Goal: Transaction & Acquisition: Book appointment/travel/reservation

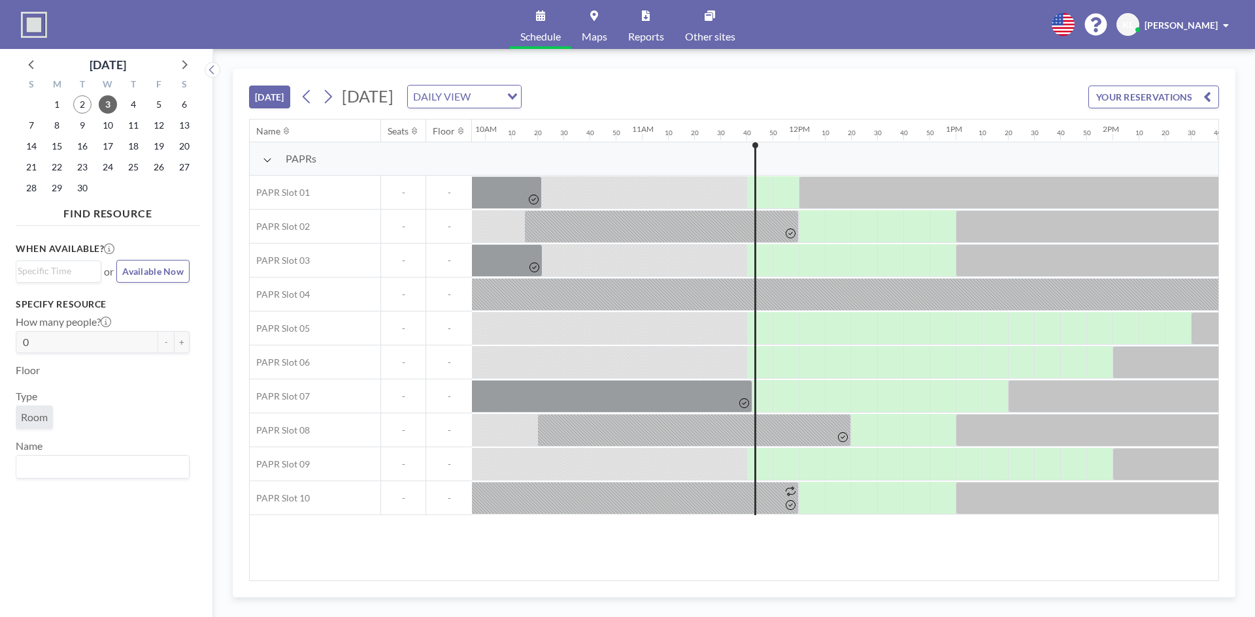
scroll to position [0, 1509]
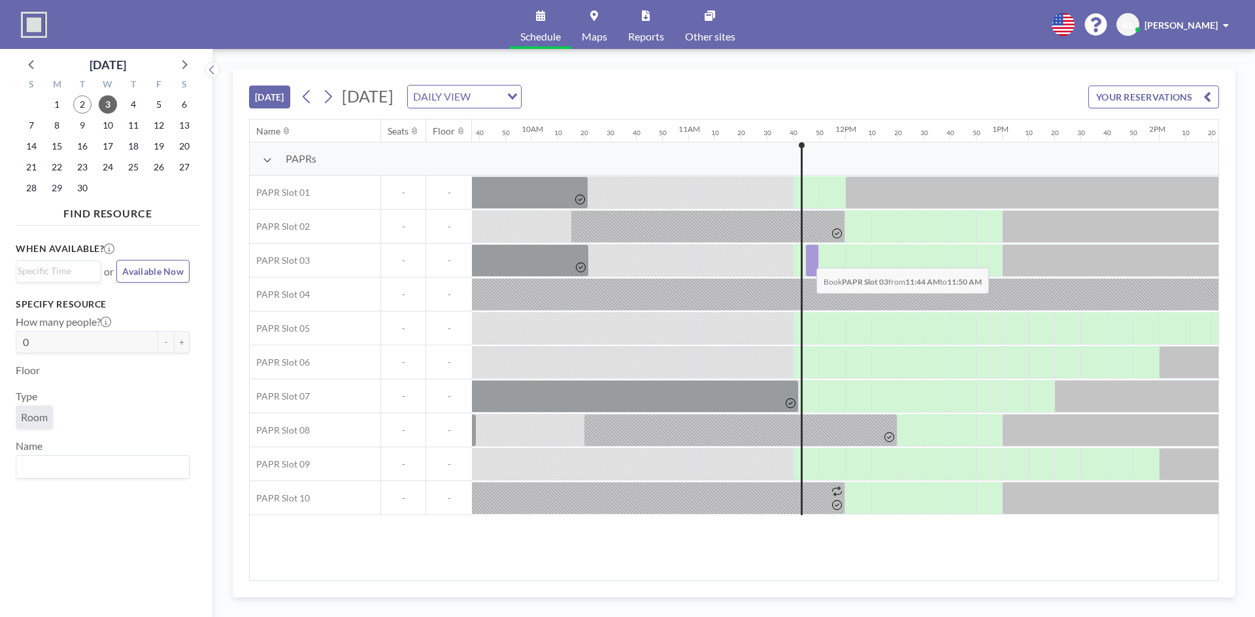
click at [806, 258] on div at bounding box center [812, 260] width 14 height 33
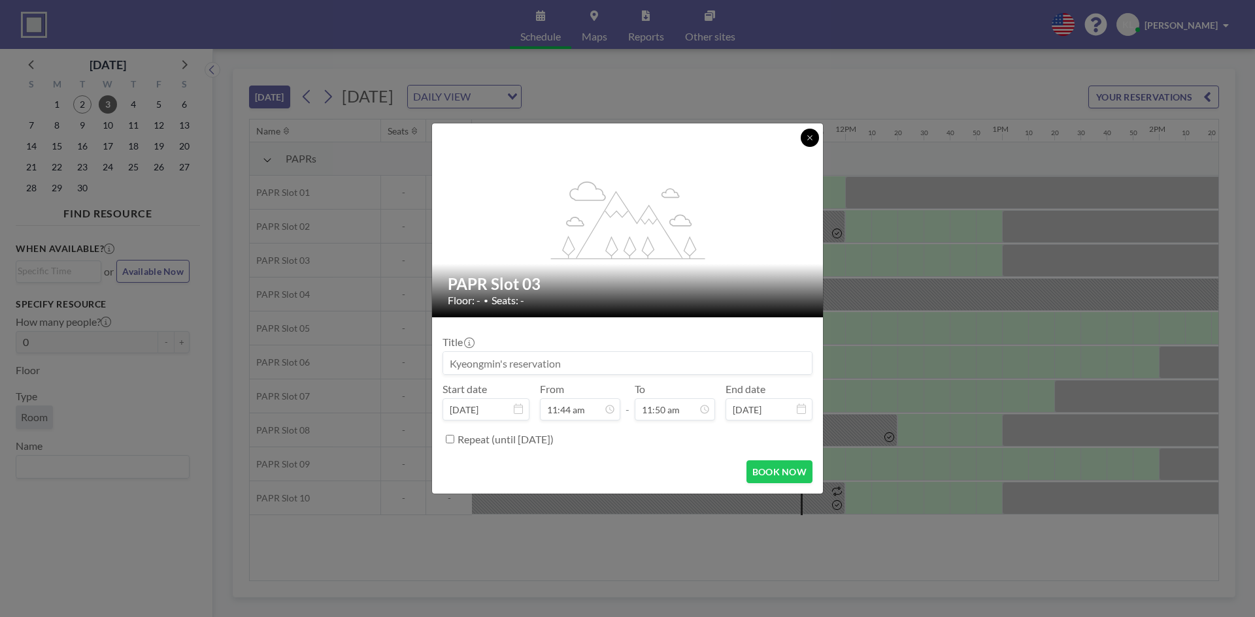
click at [810, 140] on icon at bounding box center [810, 138] width 8 height 8
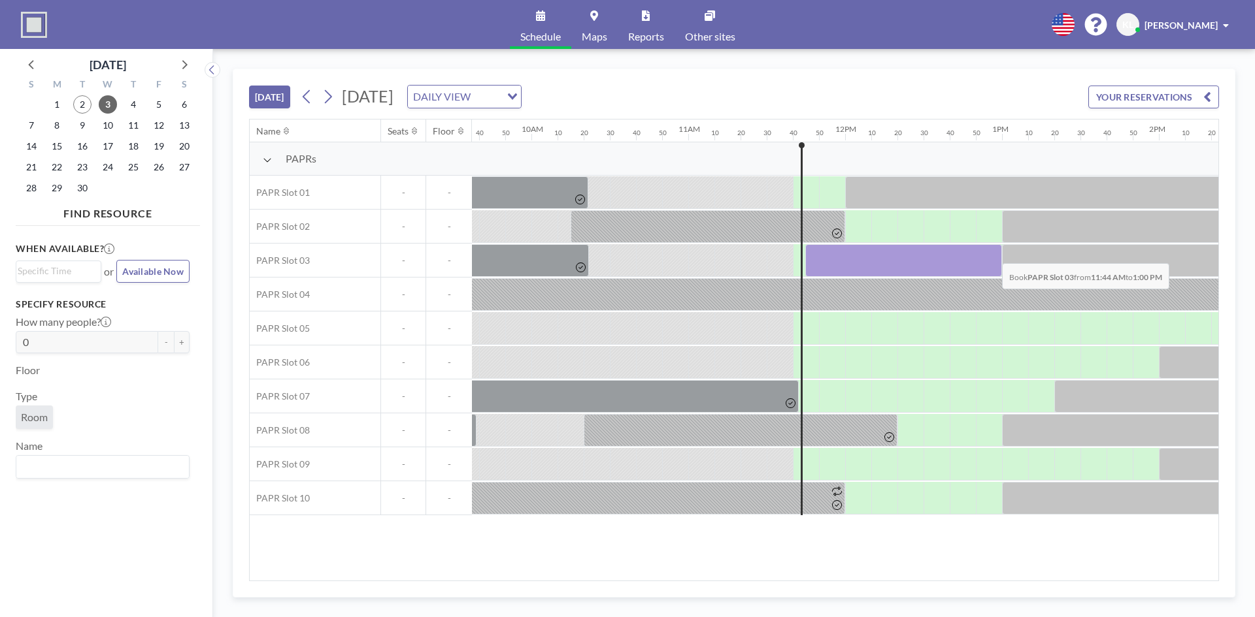
drag, startPoint x: 807, startPoint y: 250, endPoint x: 991, endPoint y: 254, distance: 184.3
click at [991, 254] on div at bounding box center [903, 260] width 197 height 33
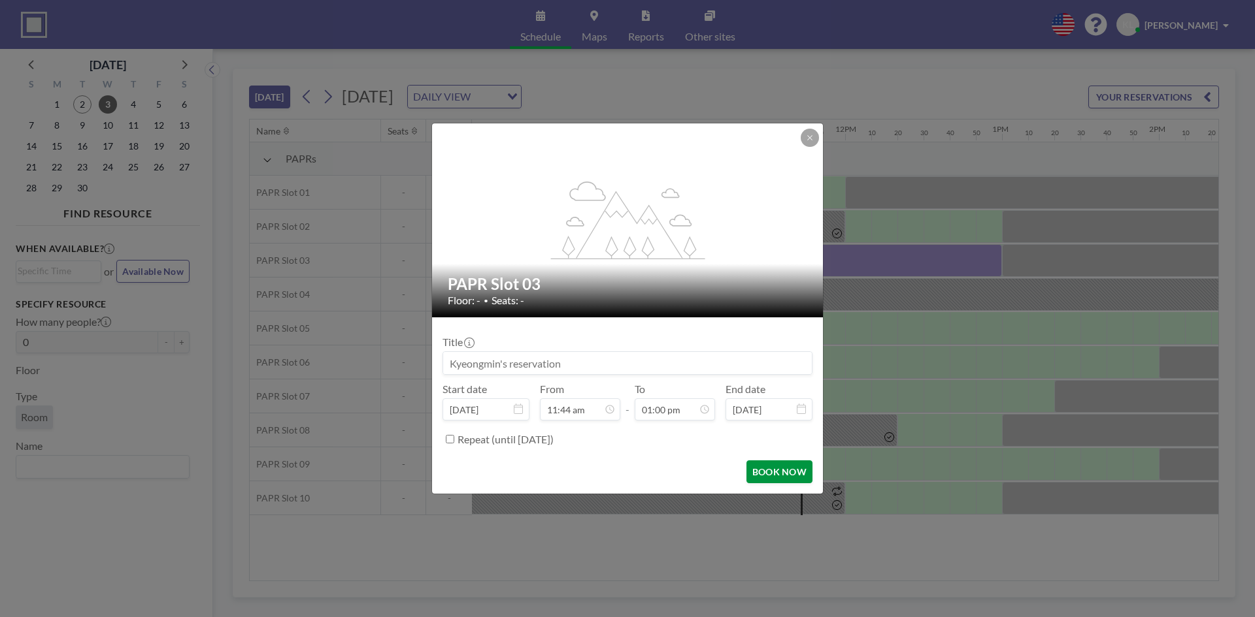
scroll to position [1814, 0]
click at [777, 472] on button "BOOK NOW" at bounding box center [779, 472] width 66 height 23
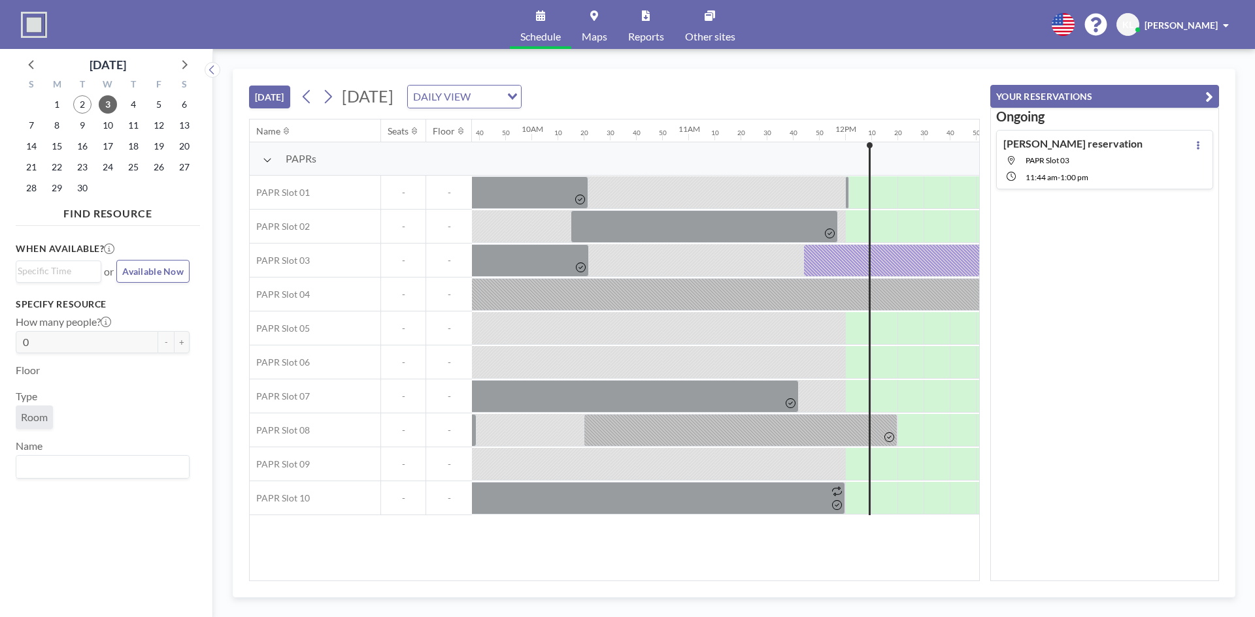
click at [146, 101] on div "5" at bounding box center [158, 104] width 25 height 21
click at [133, 106] on span "4" at bounding box center [133, 104] width 18 height 18
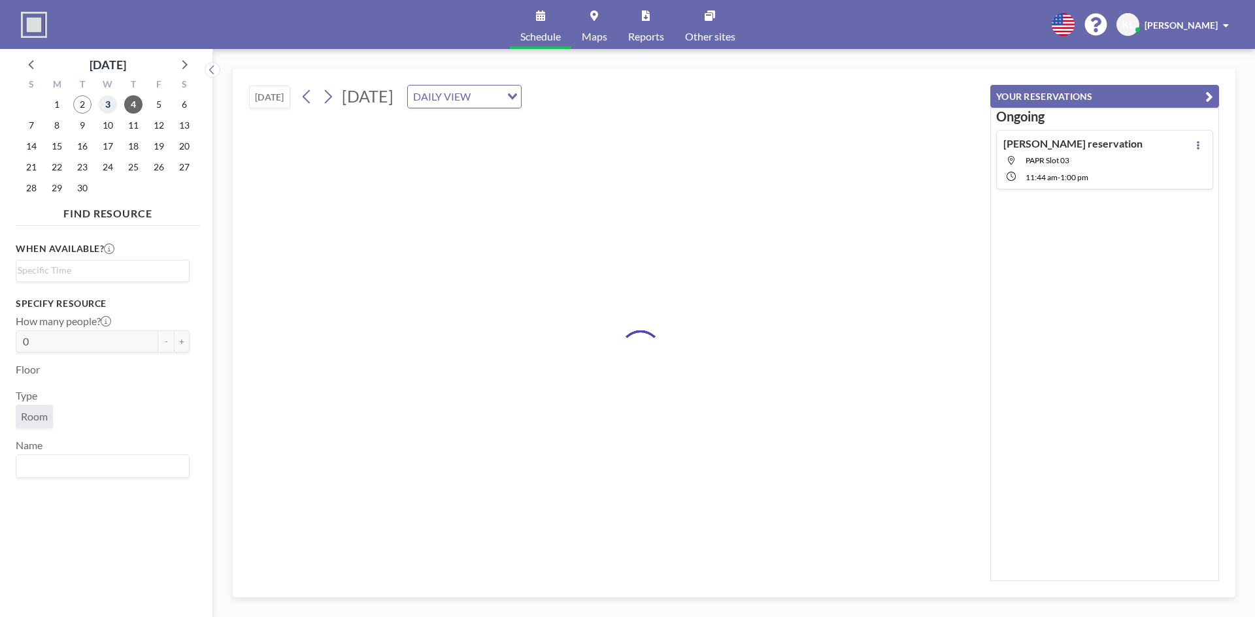
click at [100, 106] on span "3" at bounding box center [108, 104] width 18 height 18
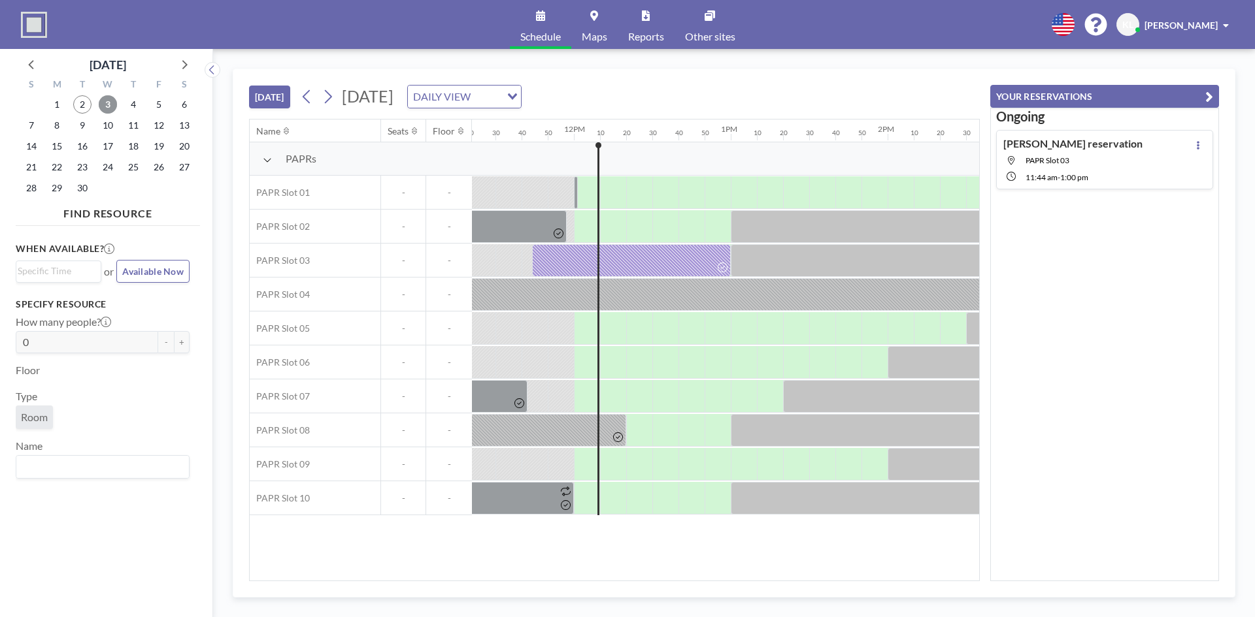
scroll to position [0, 1856]
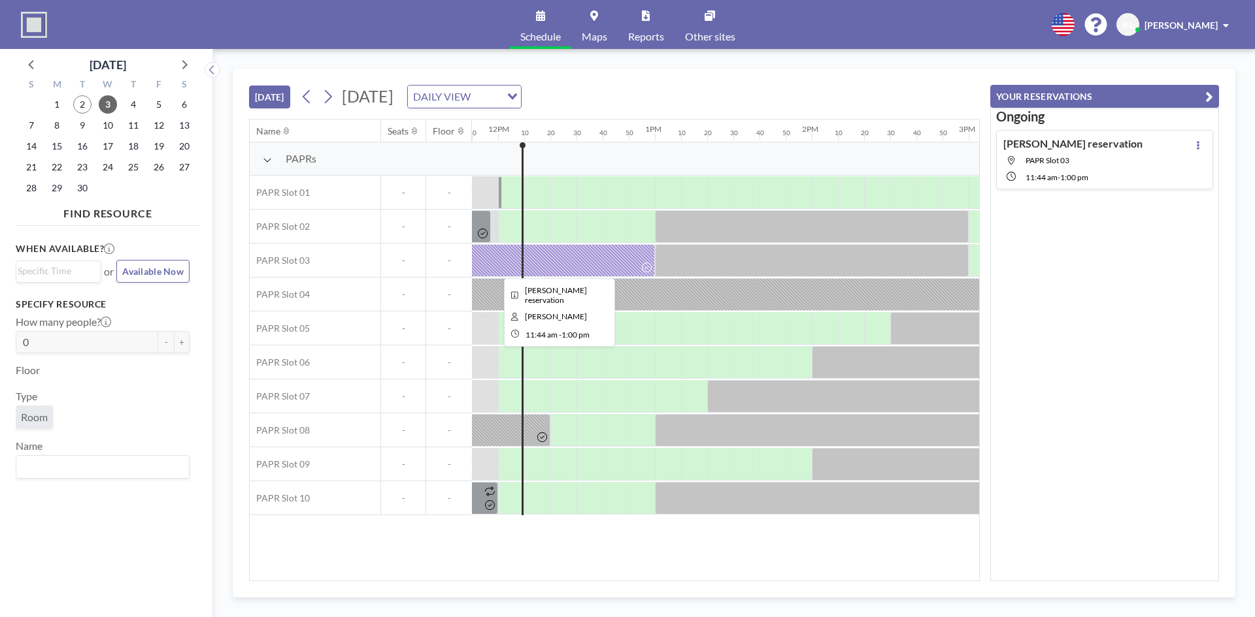
click at [506, 261] on div at bounding box center [555, 260] width 199 height 33
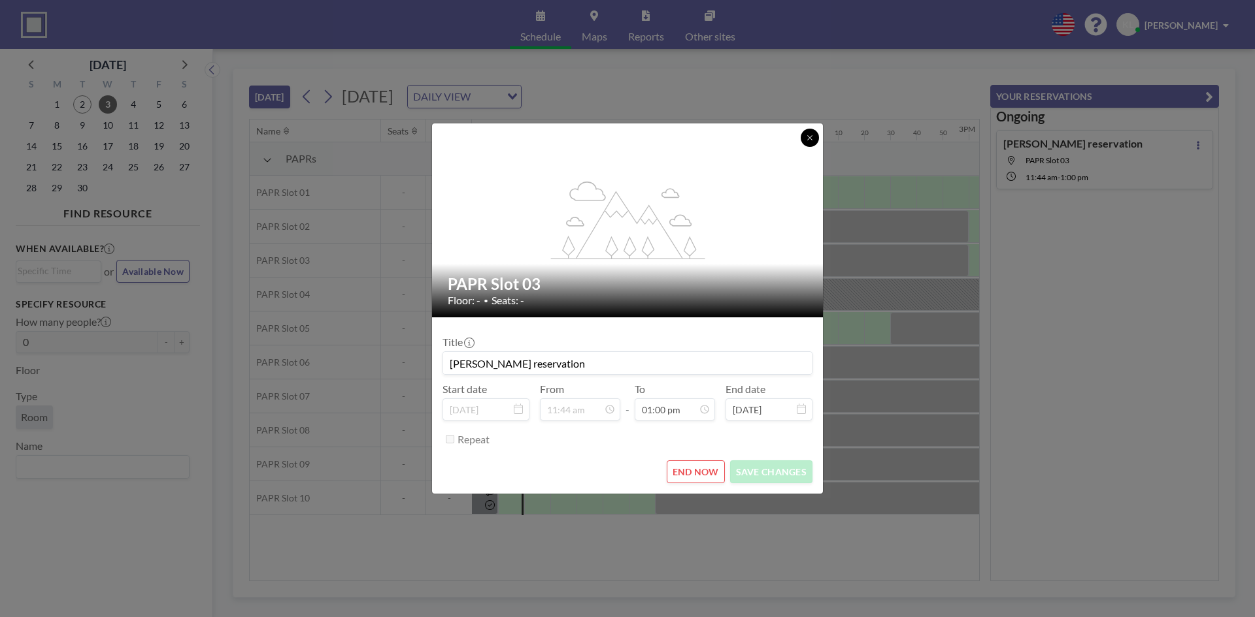
click at [807, 141] on icon at bounding box center [810, 138] width 8 height 8
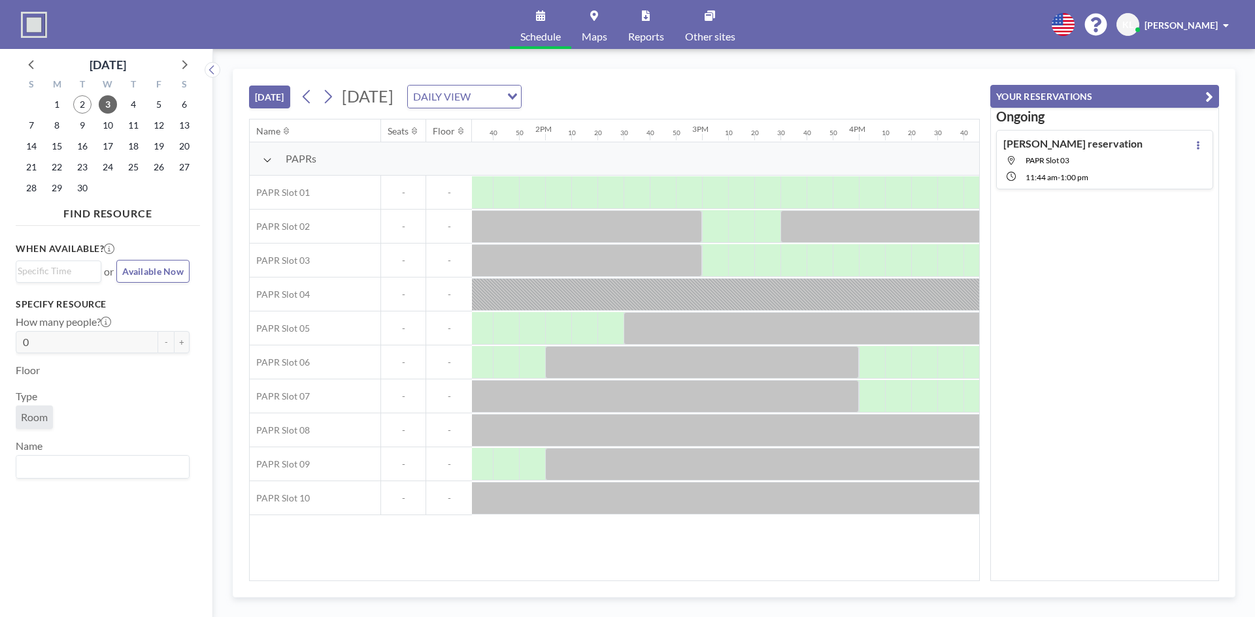
scroll to position [0, 2031]
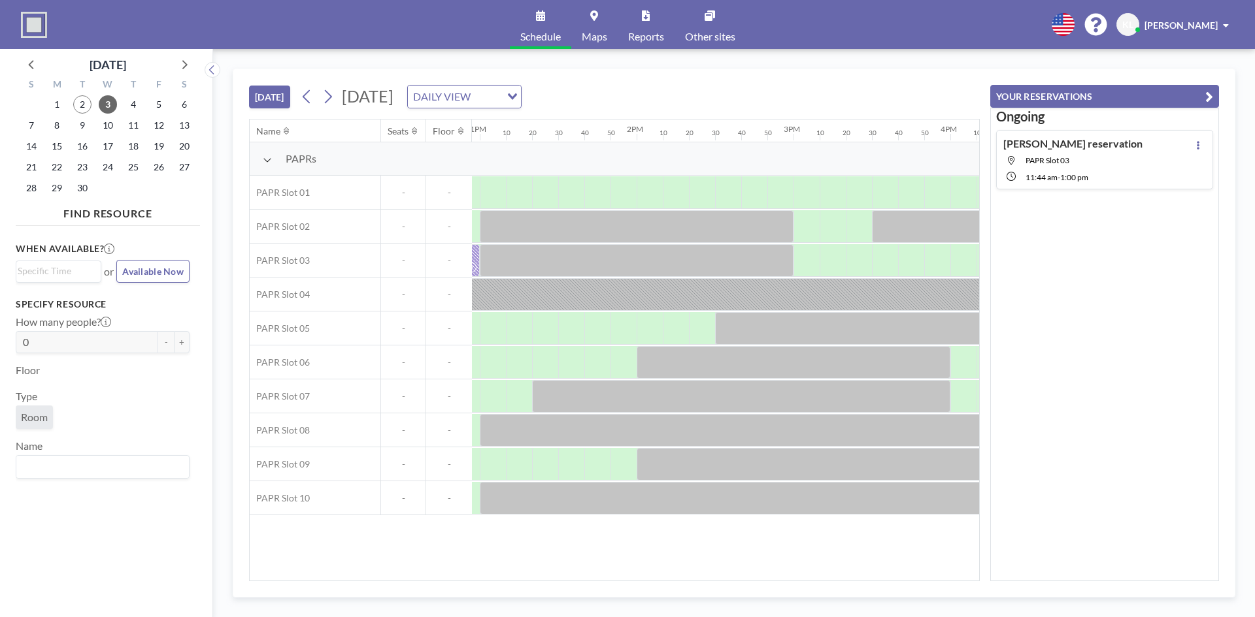
drag, startPoint x: 735, startPoint y: 583, endPoint x: 761, endPoint y: 583, distance: 26.1
click at [761, 583] on div "[DATE] [DATE] DAILY VIEW Loading... Name Seats Floor 12AM 10 20 30 40 50 1AM 10…" at bounding box center [734, 333] width 1002 height 529
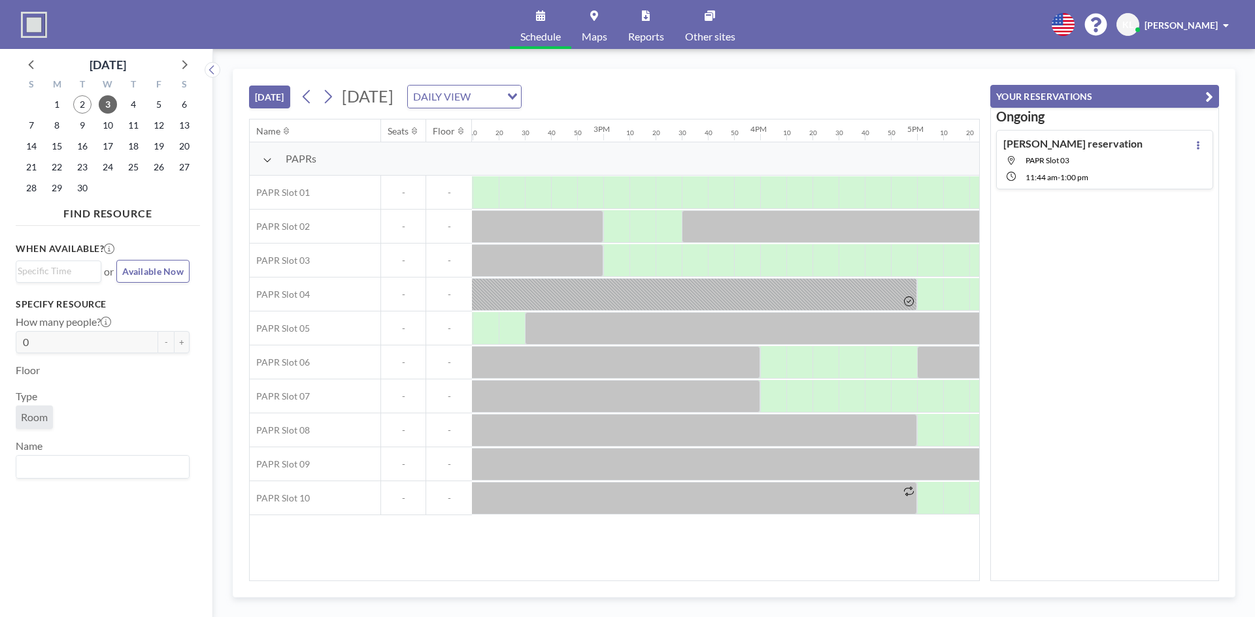
scroll to position [0, 2269]
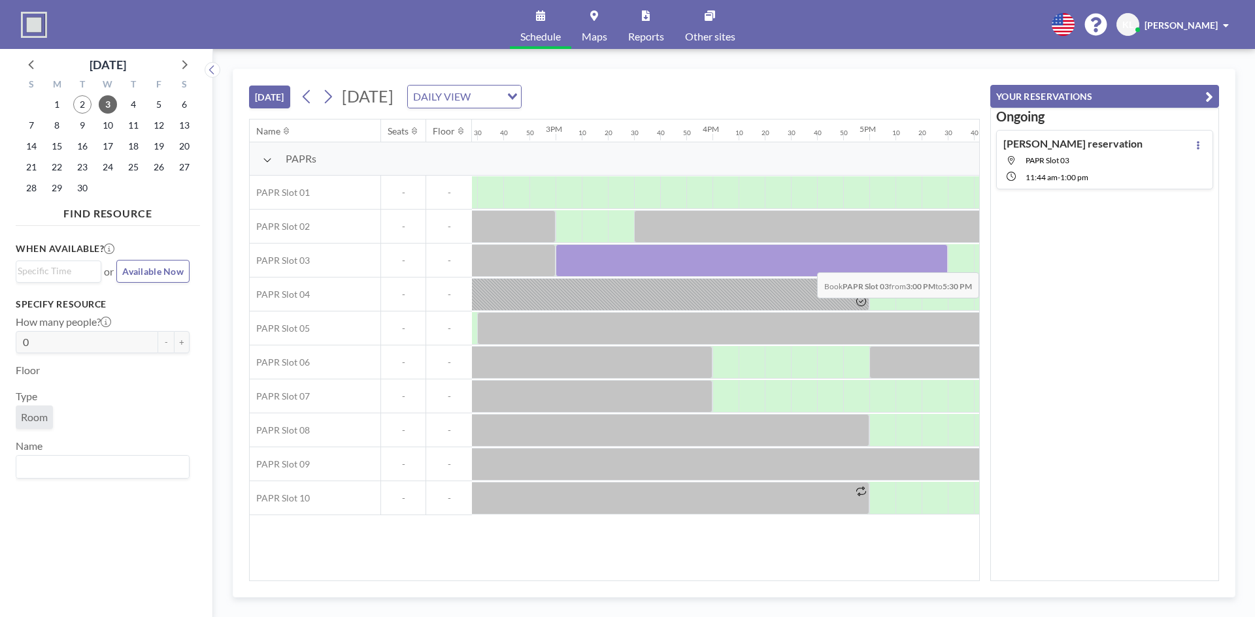
drag, startPoint x: 574, startPoint y: 262, endPoint x: 945, endPoint y: 263, distance: 371.1
click at [945, 263] on div at bounding box center [751, 260] width 392 height 33
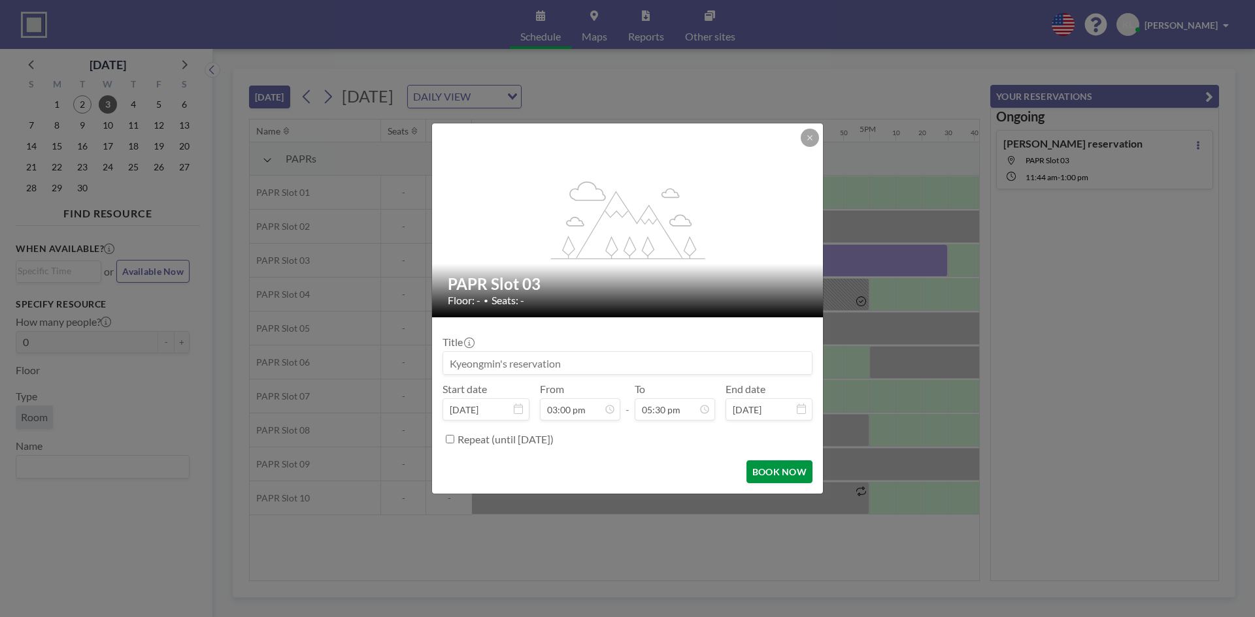
click at [759, 467] on button "BOOK NOW" at bounding box center [779, 472] width 66 height 23
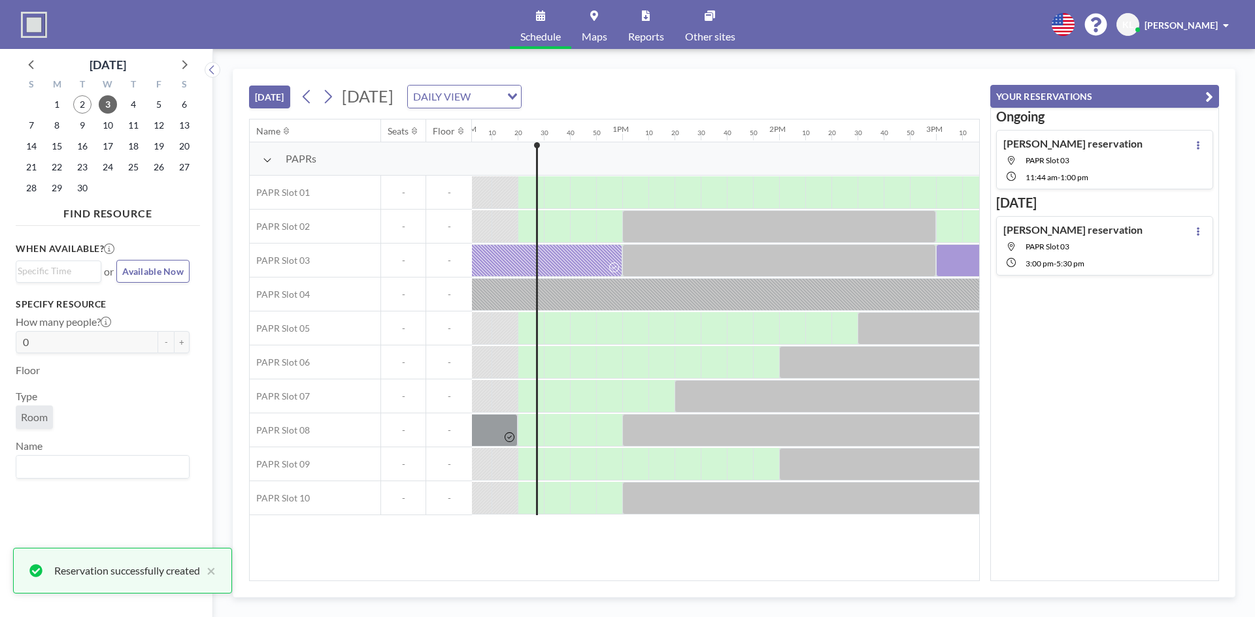
scroll to position [0, 1892]
